Goal: Task Accomplishment & Management: Manage account settings

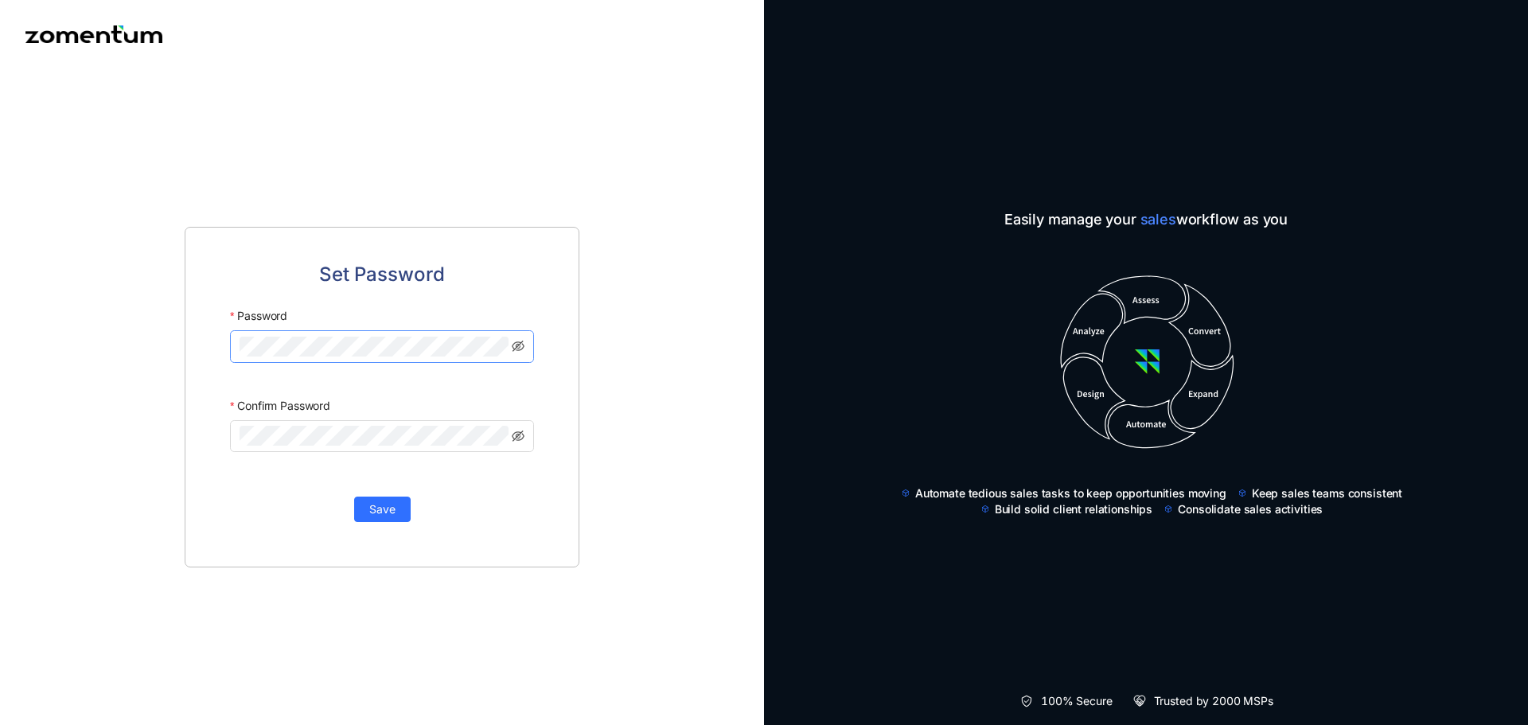
click at [494, 342] on keeper-lock "Open Keeper Popup" at bounding box center [497, 346] width 19 height 19
click at [491, 436] on keeper-lock "Open Keeper Popup" at bounding box center [497, 436] width 19 height 19
click at [379, 505] on span "Save" at bounding box center [382, 510] width 26 height 18
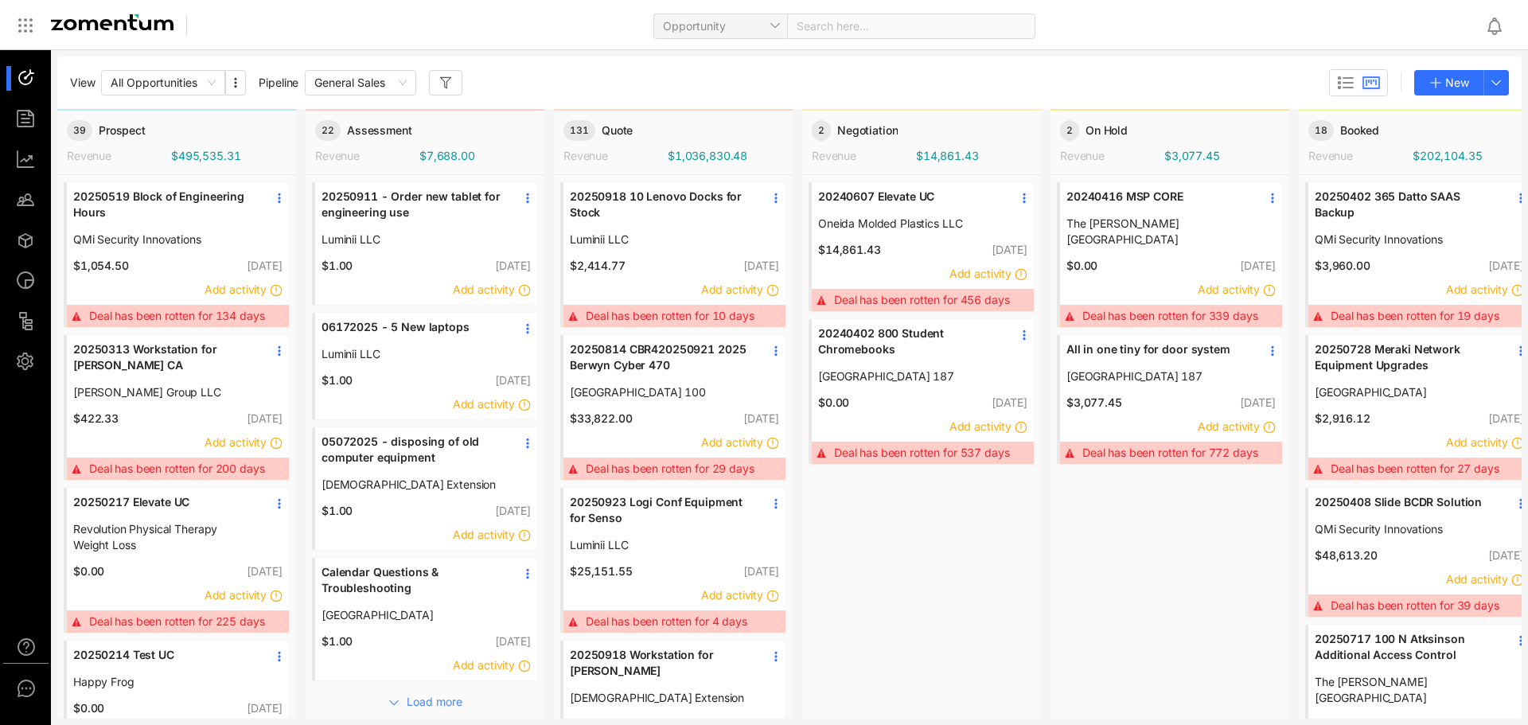
click at [1001, 83] on div "View All Opportunities Pipeline General Sales New" at bounding box center [789, 82] width 1439 height 27
click at [9, 368] on li at bounding box center [25, 361] width 38 height 25
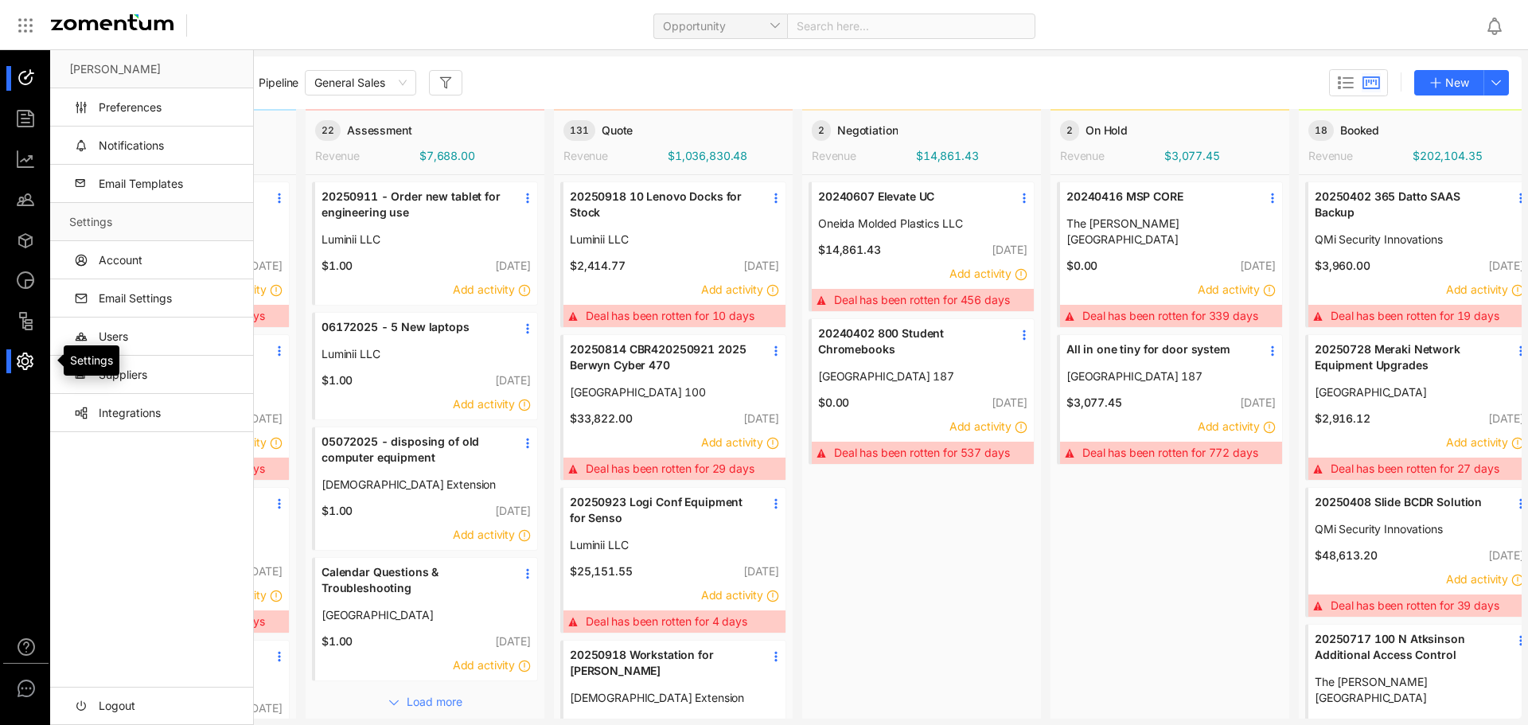
click at [29, 364] on div at bounding box center [33, 361] width 34 height 25
click at [121, 707] on link "Logout" at bounding box center [154, 706] width 171 height 38
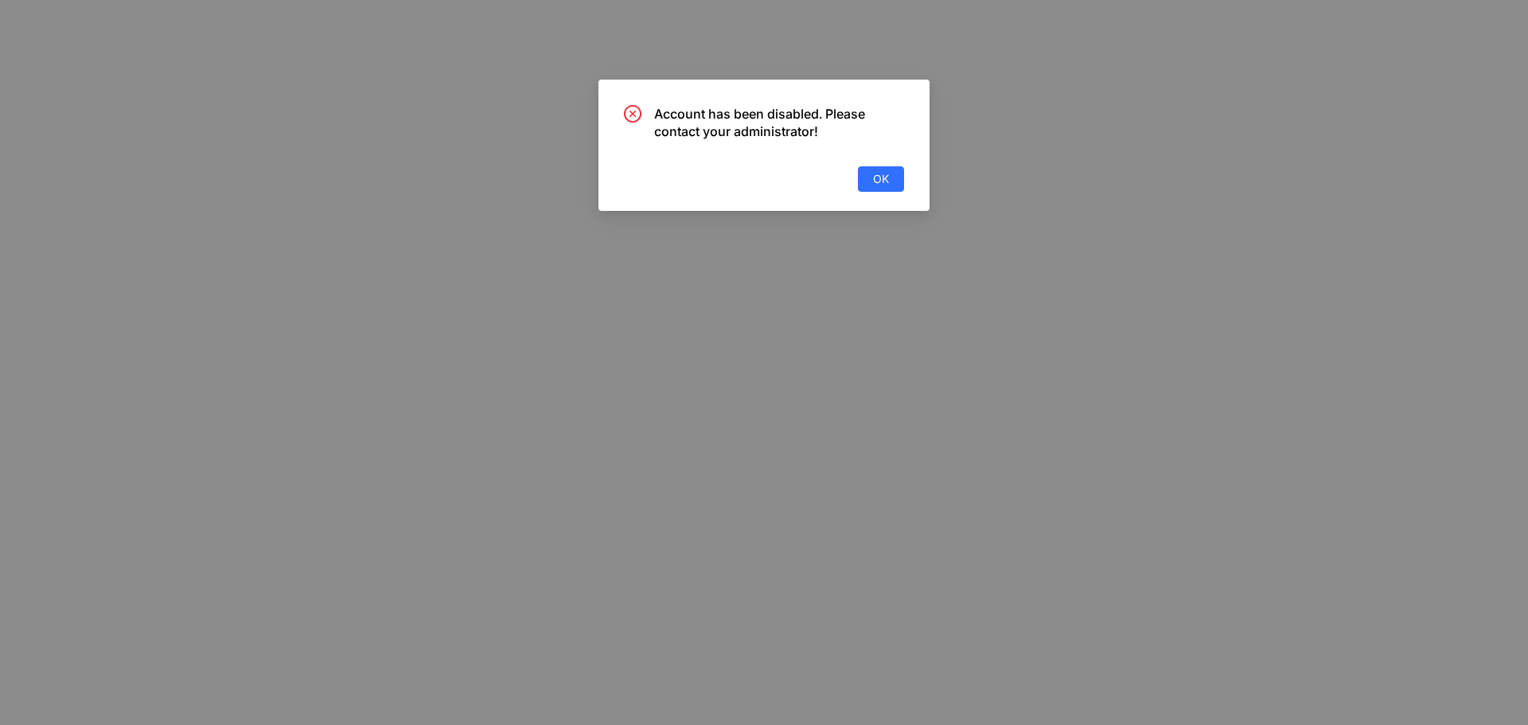
drag, startPoint x: 526, startPoint y: 418, endPoint x: 665, endPoint y: 364, distance: 149.5
click at [585, 396] on div "Account has been disabled. Please contact your administrator! OK" at bounding box center [764, 362] width 1528 height 725
click at [910, 169] on div "Account has been disabled. Please contact your administrator! OK" at bounding box center [764, 145] width 331 height 131
click at [902, 171] on button "OK" at bounding box center [881, 178] width 46 height 25
